Goal: Find specific page/section: Find specific page/section

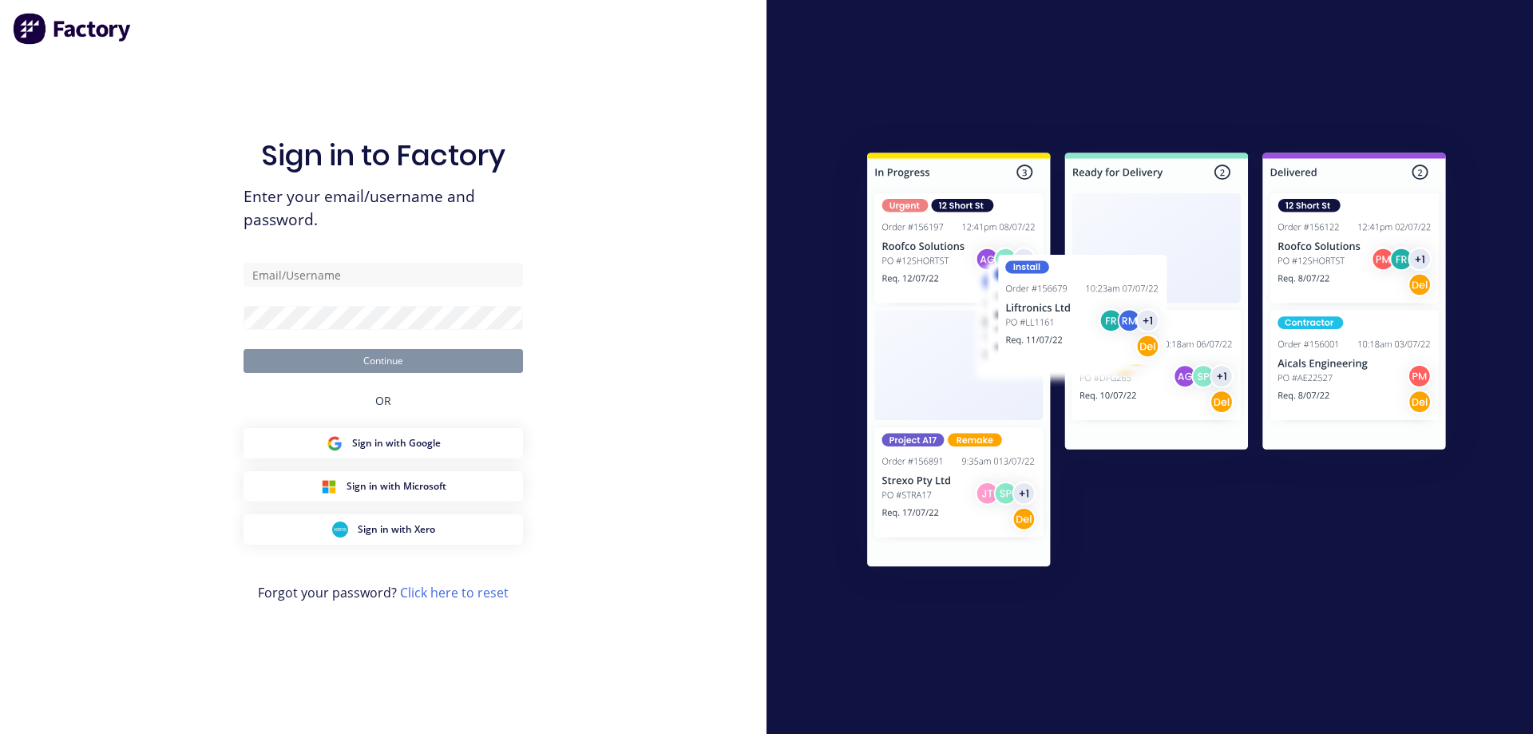
type input "[EMAIL_ADDRESS][DOMAIN_NAME]"
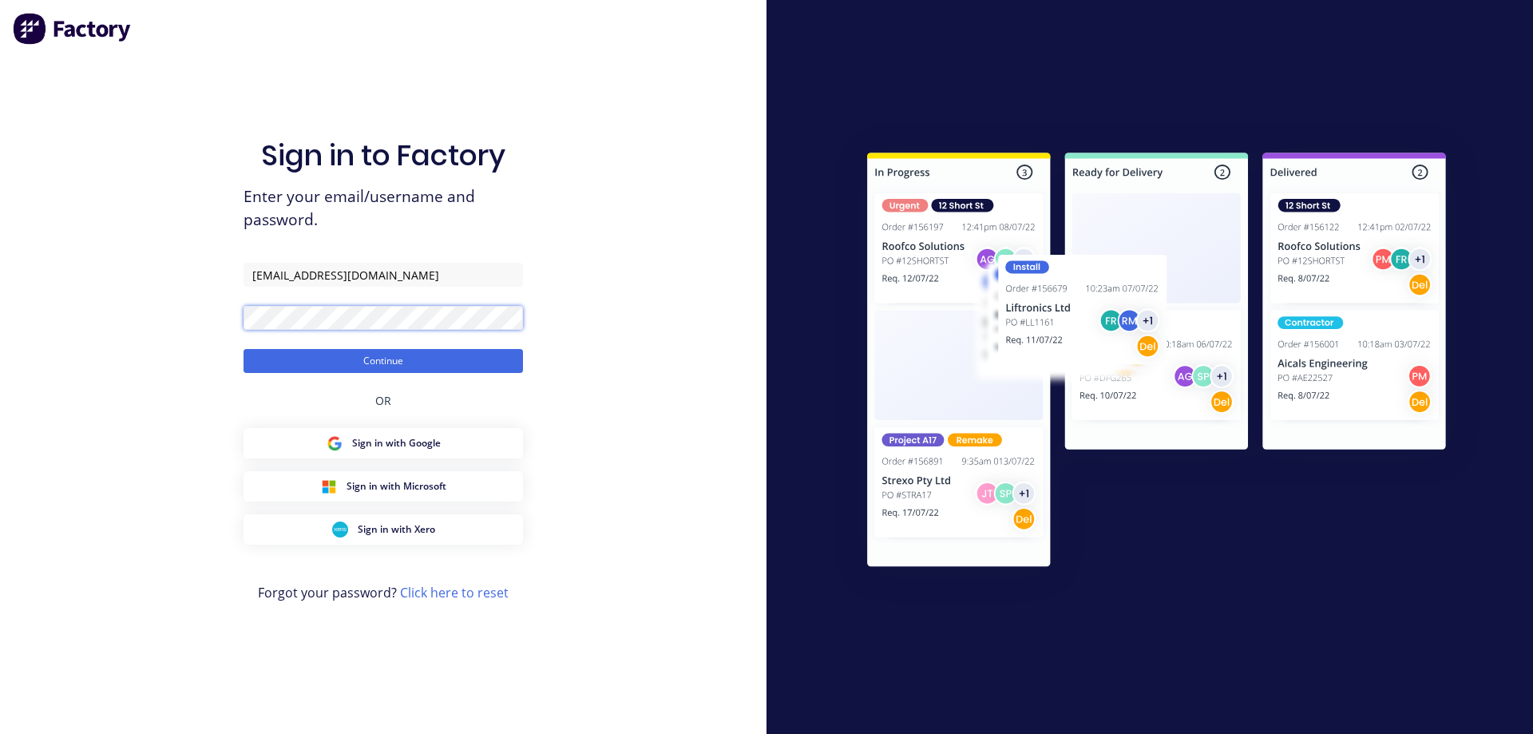
click at [244, 349] on button "Continue" at bounding box center [383, 361] width 279 height 24
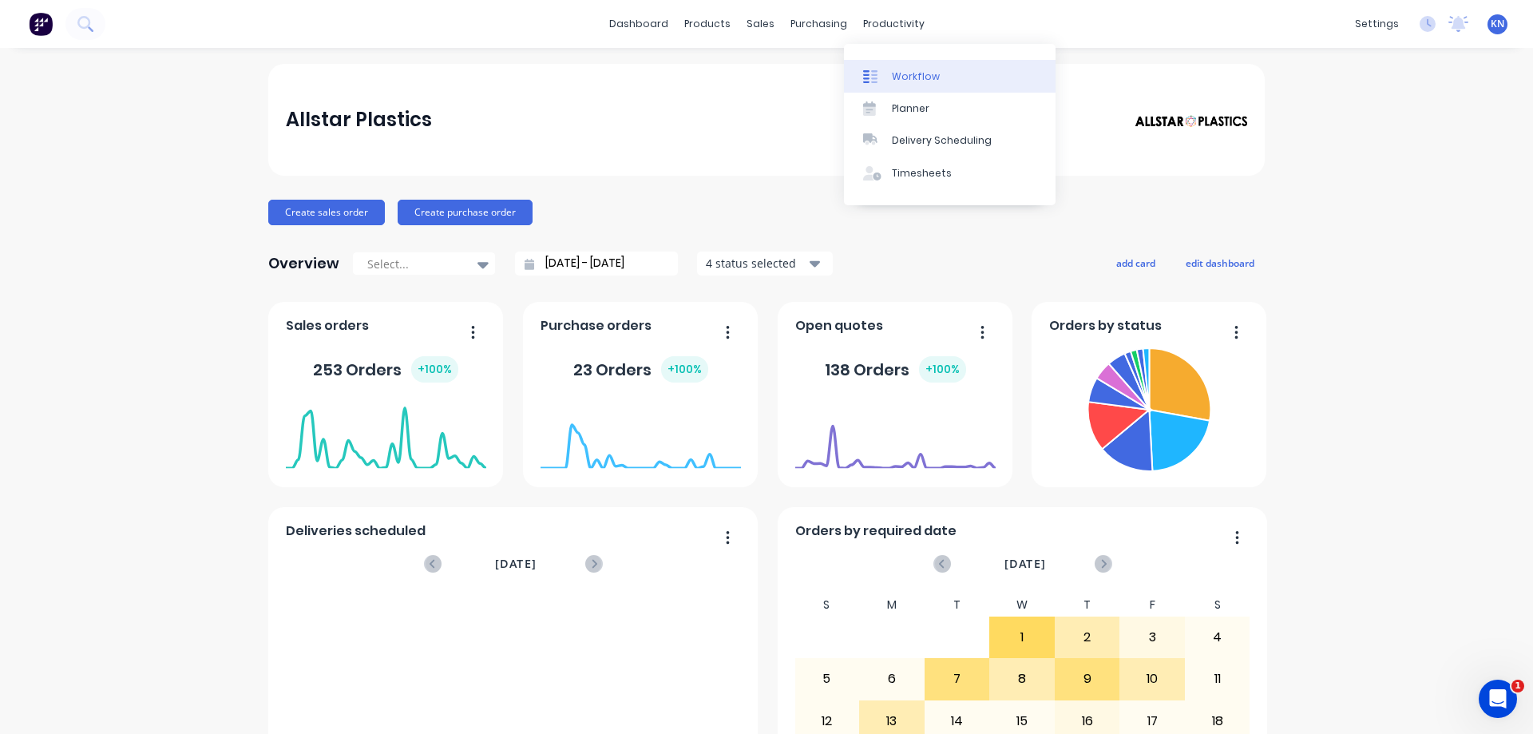
click at [902, 82] on div "Workflow" at bounding box center [916, 76] width 48 height 14
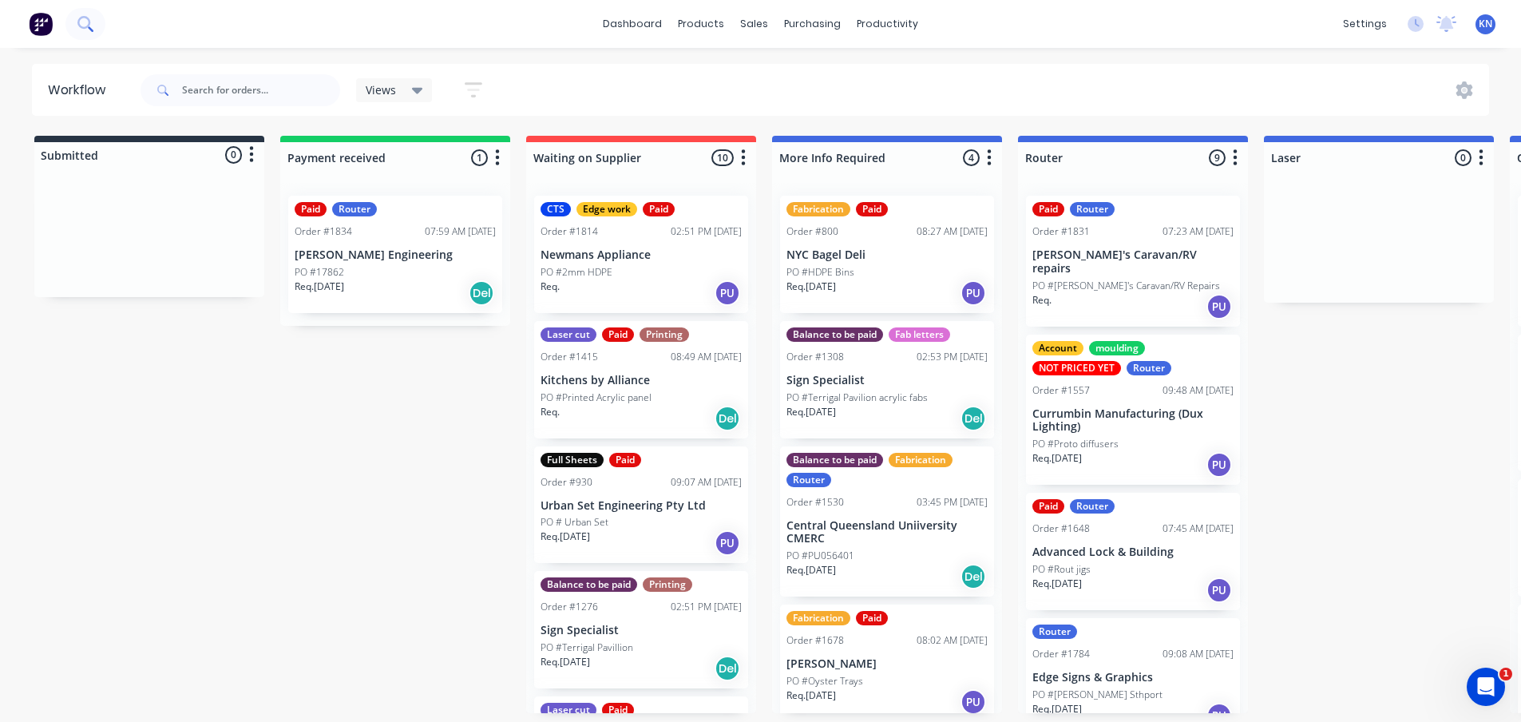
click at [90, 22] on icon at bounding box center [84, 23] width 15 height 15
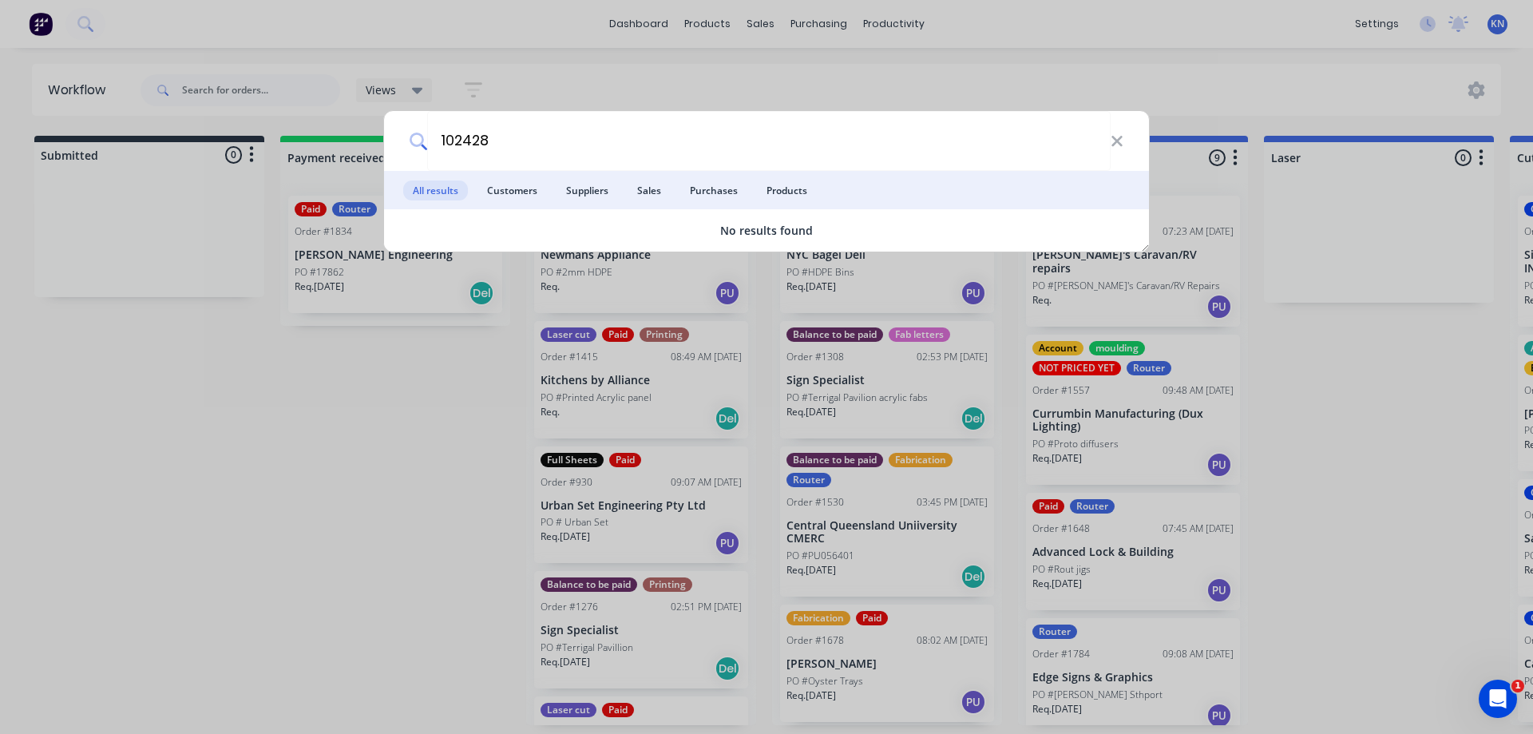
drag, startPoint x: 573, startPoint y: 125, endPoint x: 345, endPoint y: 91, distance: 230.8
click at [345, 91] on div "102428 All results Customers Suppliers Sales Purchases Products No results found" at bounding box center [766, 367] width 1533 height 734
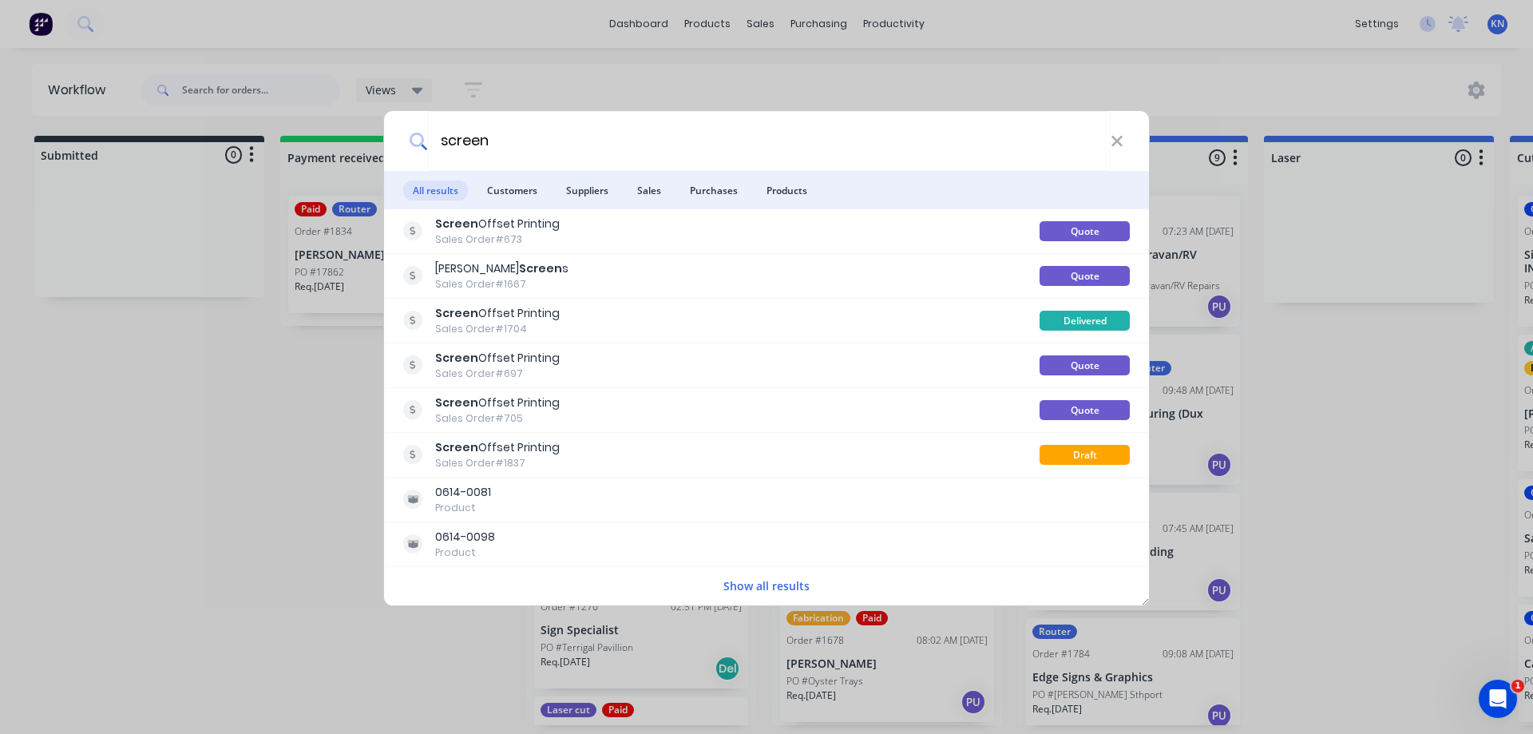
type input "screen"
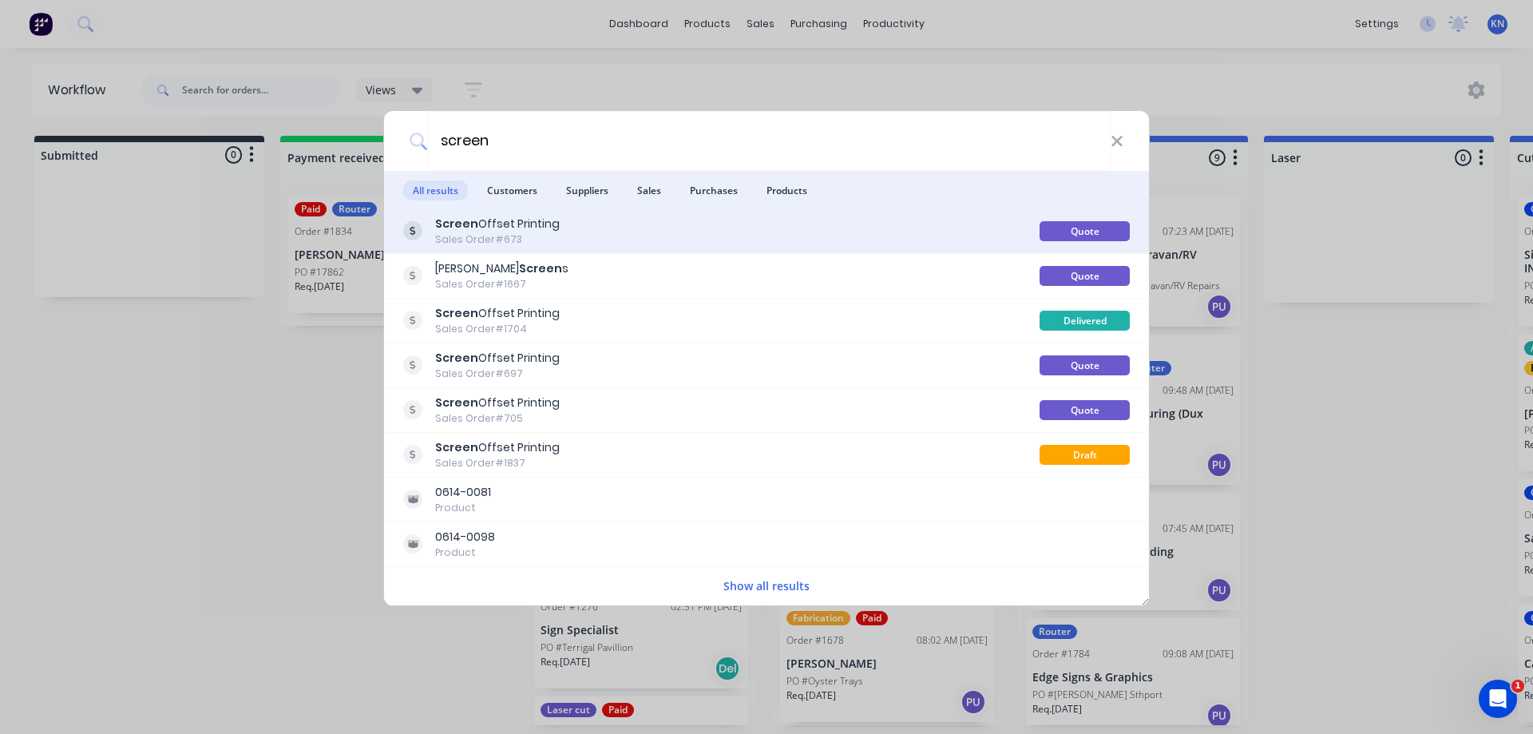
click at [626, 226] on div "Screen Offset Printing Sales Order #673" at bounding box center [721, 231] width 636 height 31
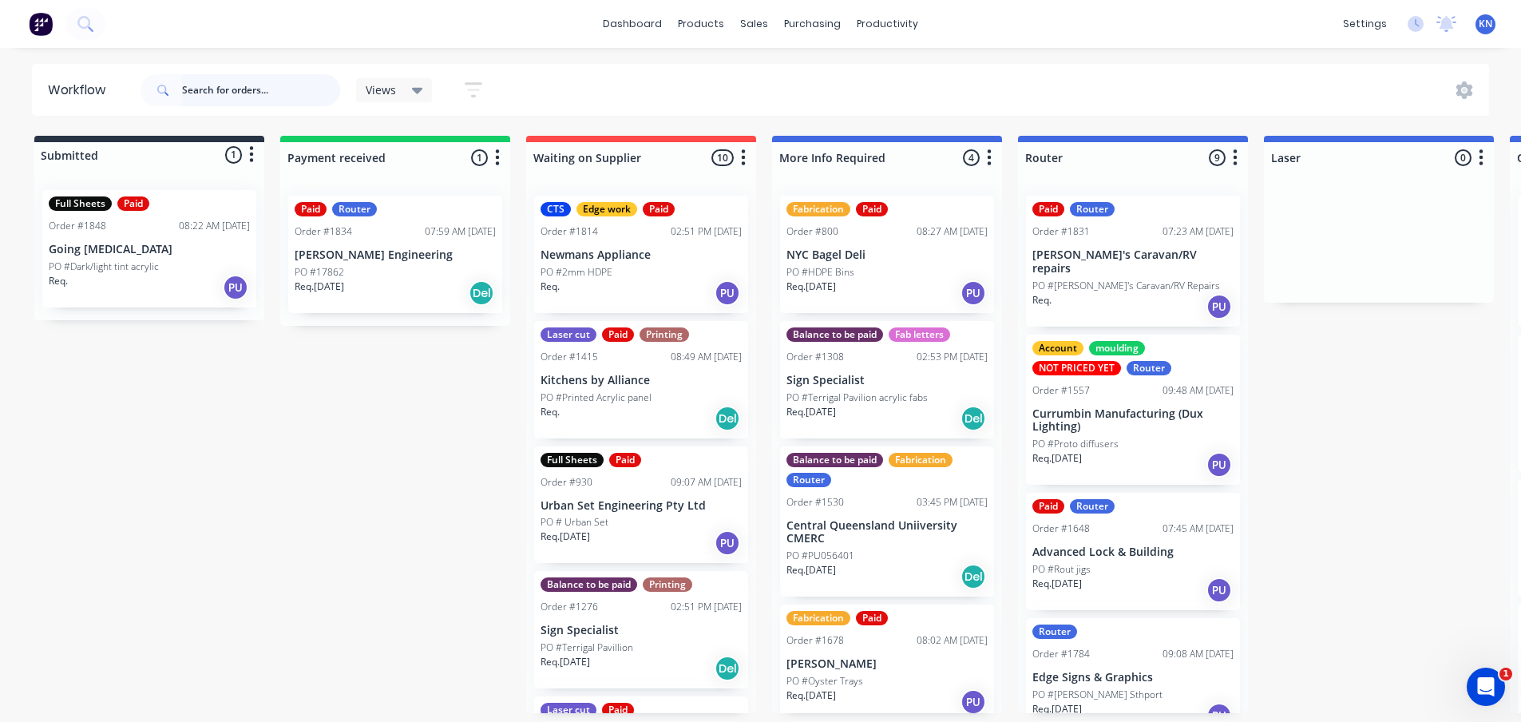
click at [216, 89] on input "text" at bounding box center [261, 90] width 158 height 32
type input "metals"
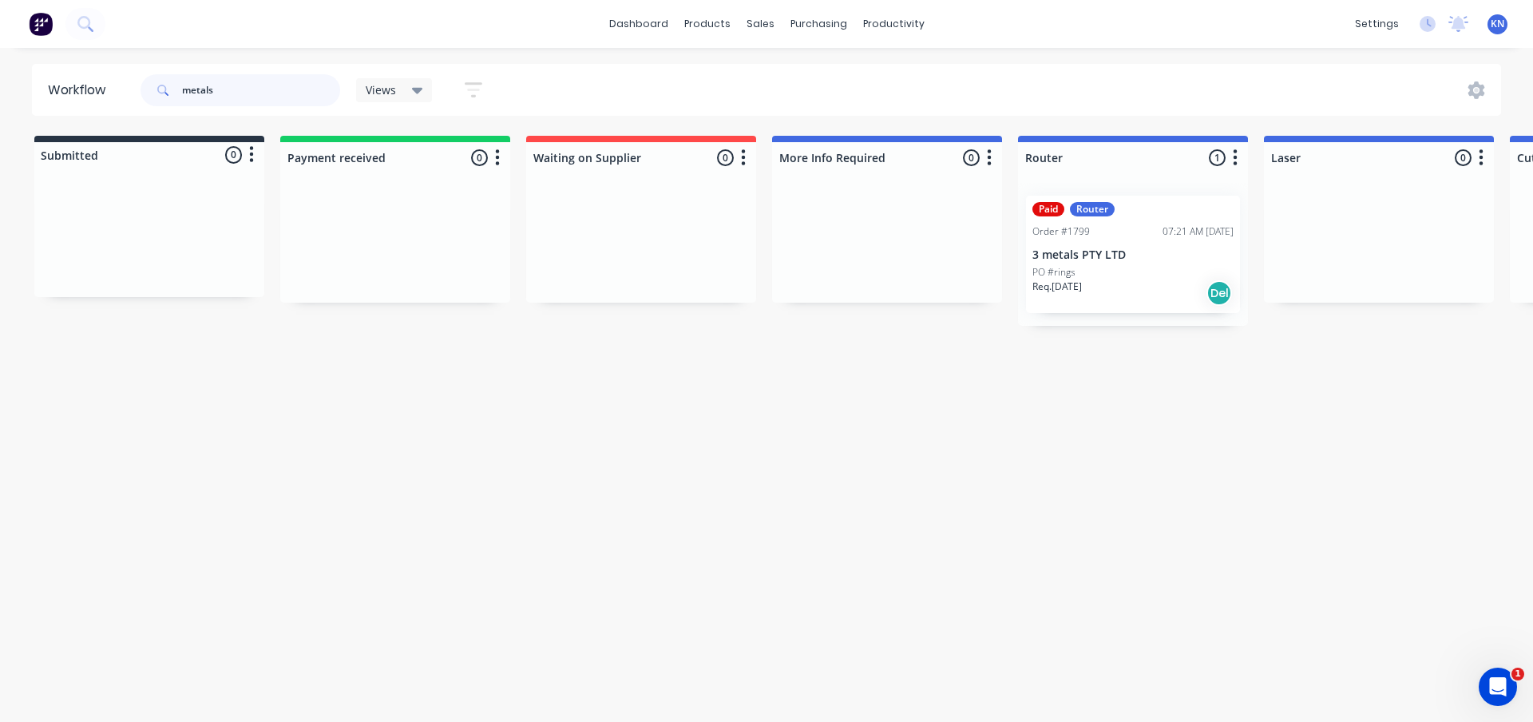
drag, startPoint x: 237, startPoint y: 81, endPoint x: 7, endPoint y: 30, distance: 235.7
click at [7, 30] on div "dashboard products sales purchasing productivity dashboard products Product Cat…" at bounding box center [766, 313] width 1533 height 626
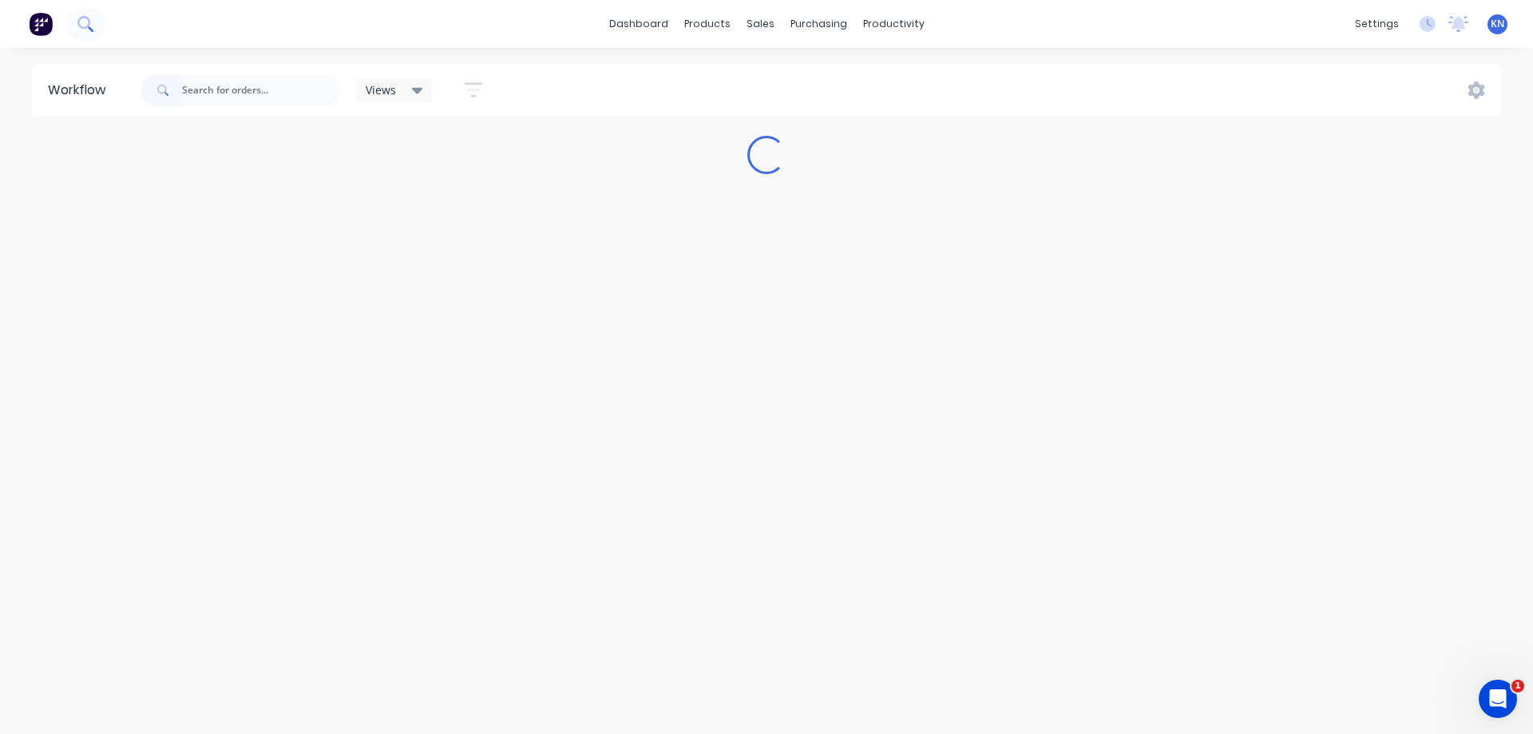
click at [85, 21] on icon at bounding box center [84, 23] width 15 height 15
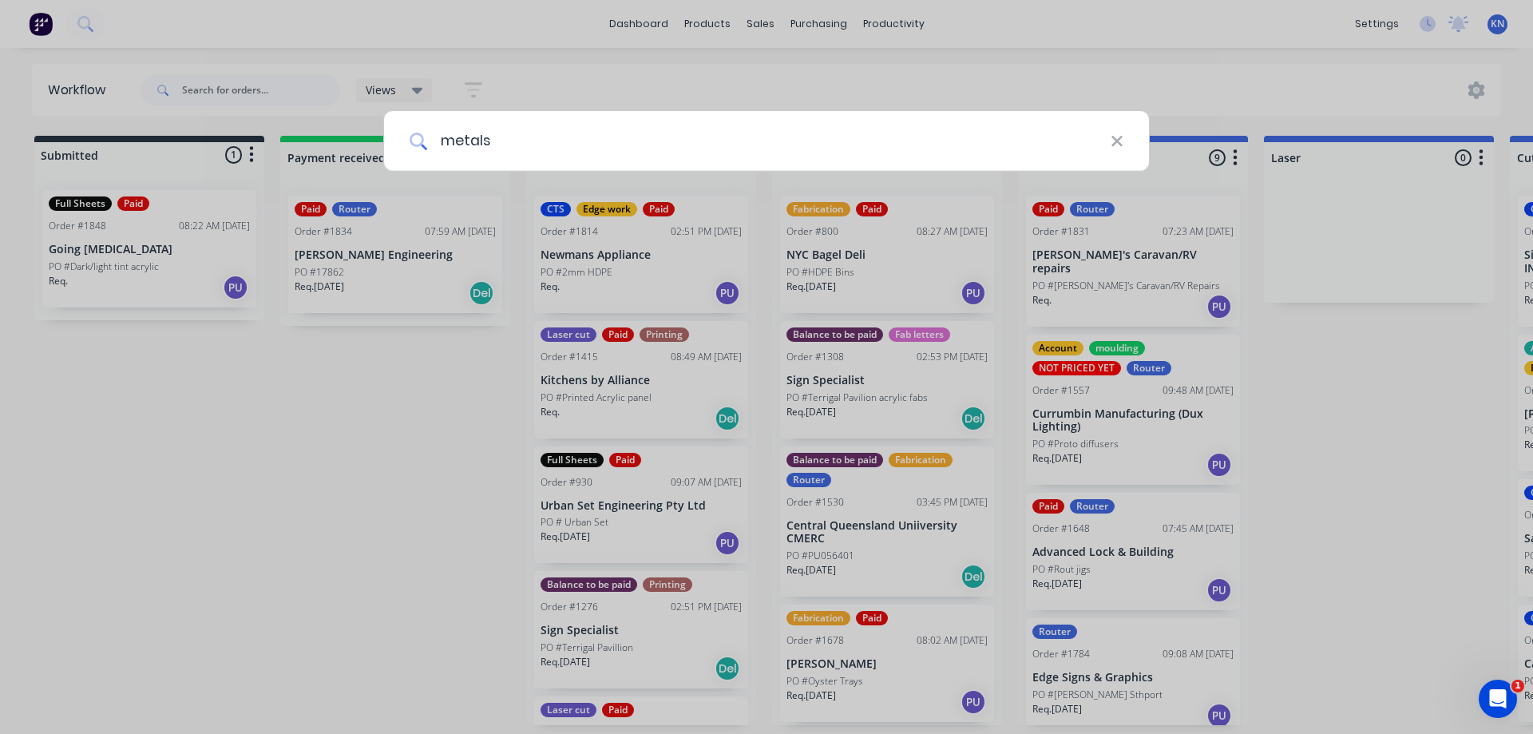
type input "metals"
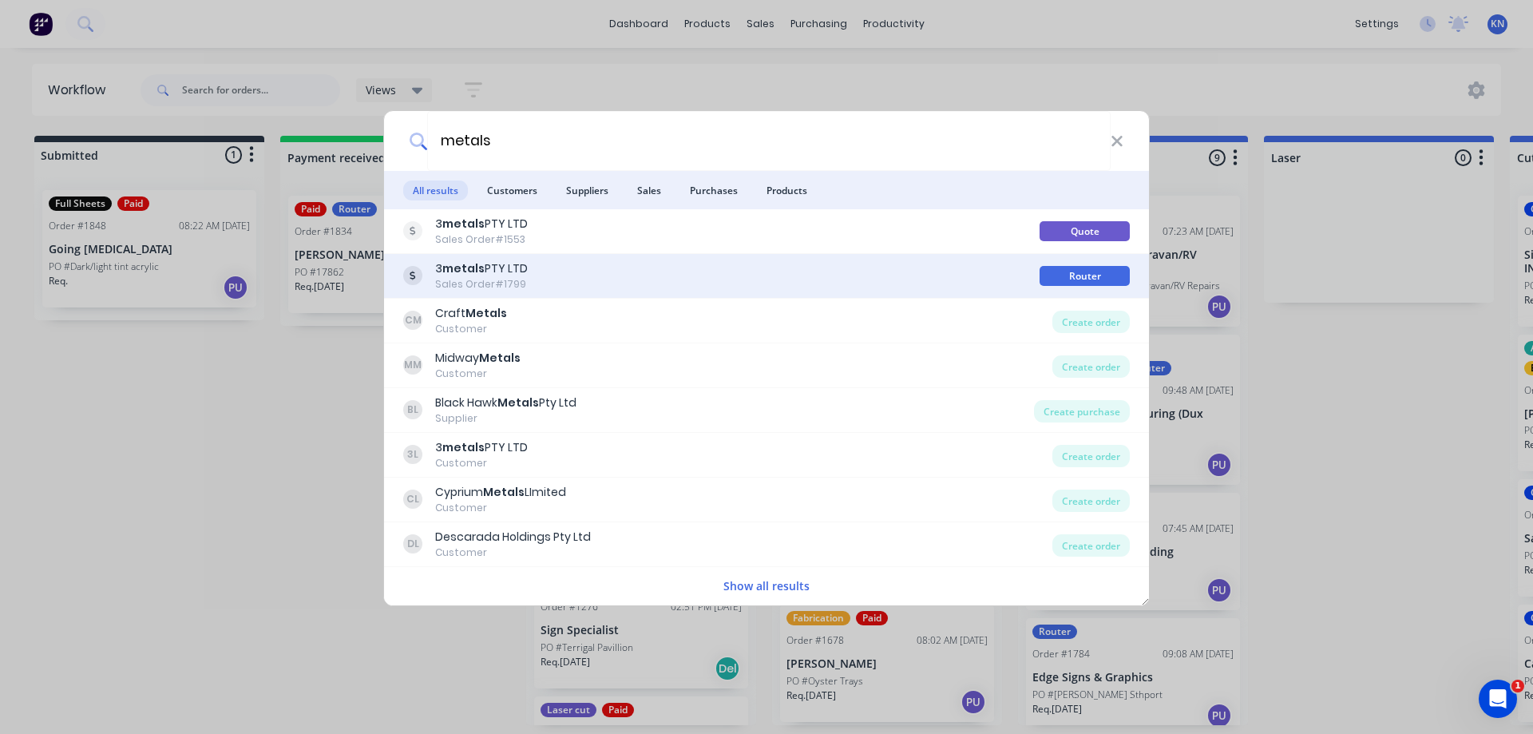
click at [660, 267] on div "3 metals PTY LTD Sales Order #1799" at bounding box center [721, 275] width 636 height 31
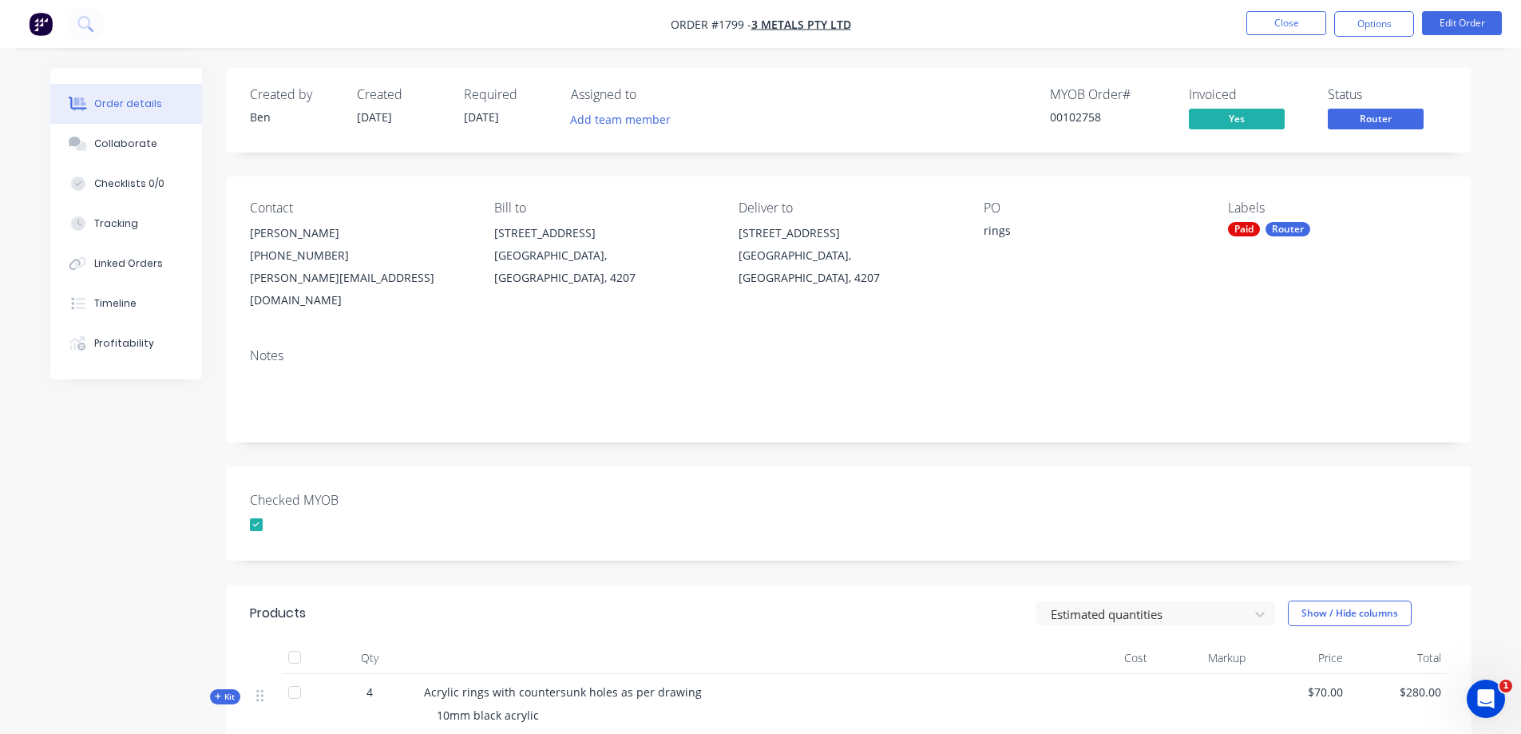
click at [45, 26] on img "button" at bounding box center [41, 24] width 24 height 24
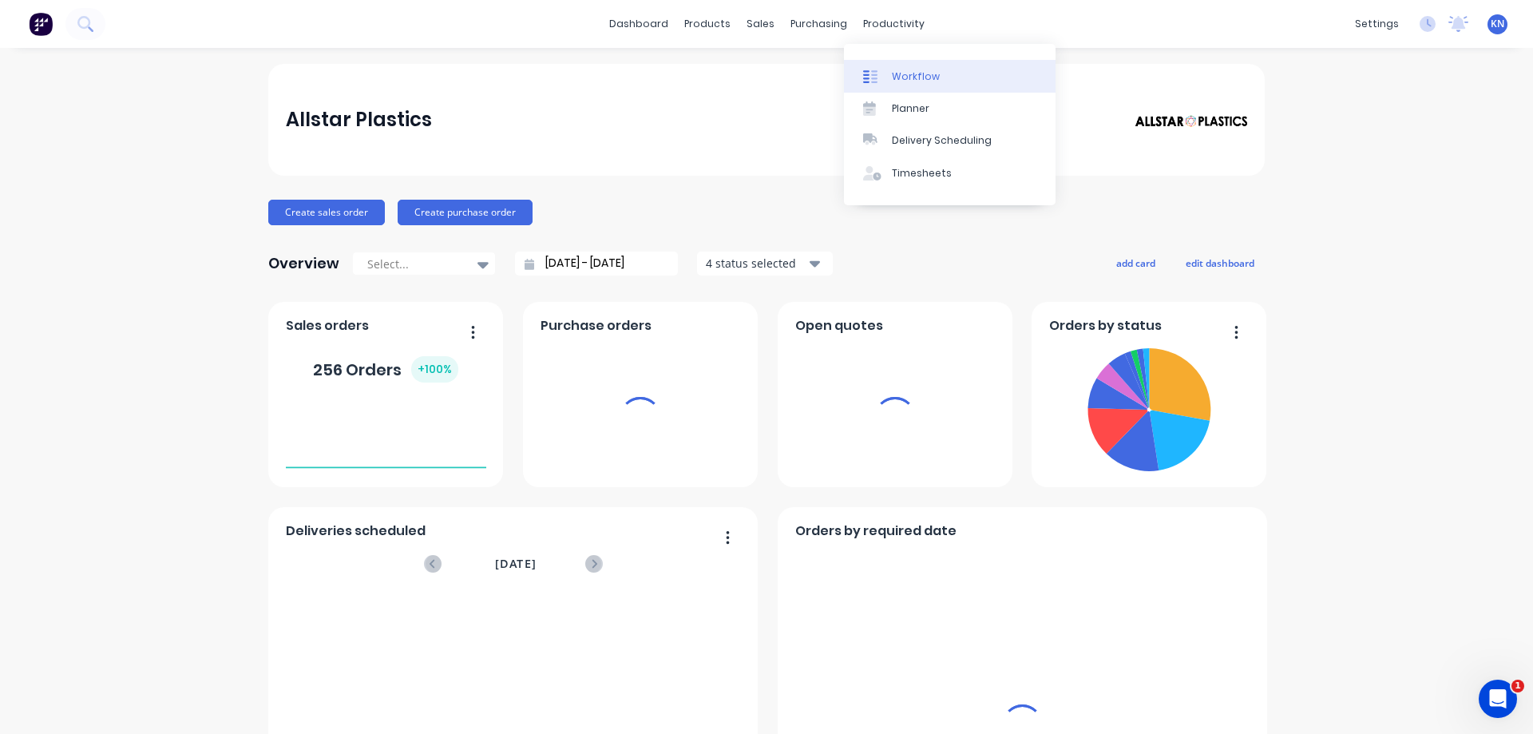
click at [920, 66] on link "Workflow" at bounding box center [950, 76] width 212 height 32
